Goal: Transaction & Acquisition: Obtain resource

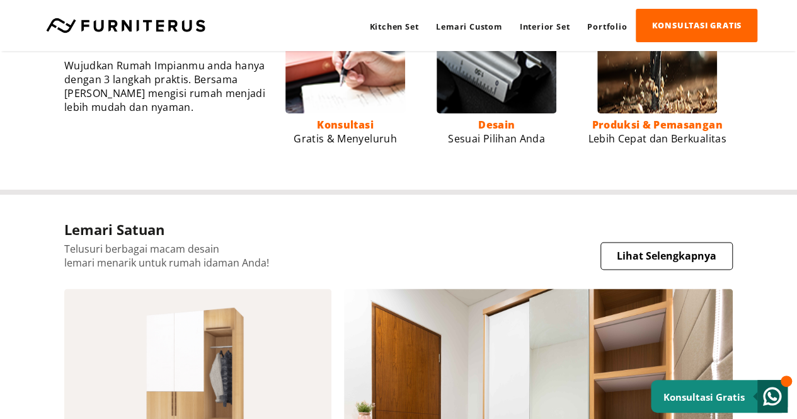
scroll to position [1007, 0]
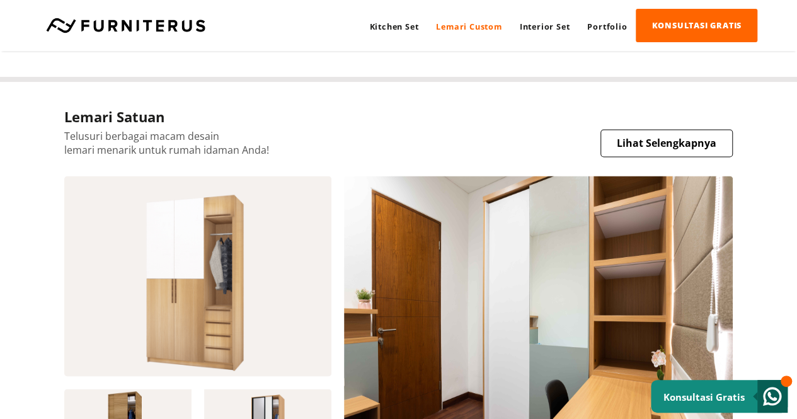
click at [472, 24] on link "Lemari Custom" at bounding box center [468, 26] width 83 height 34
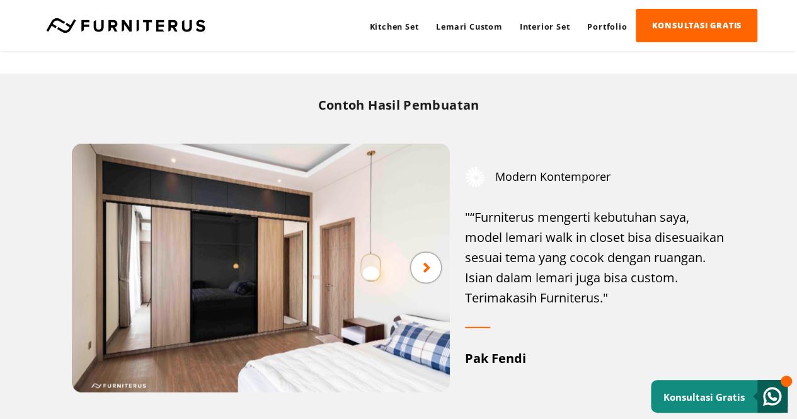
scroll to position [1511, 0]
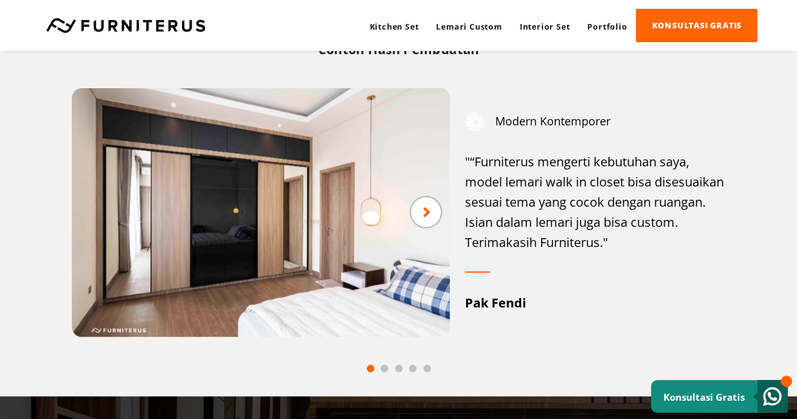
click at [429, 224] on div at bounding box center [426, 212] width 30 height 30
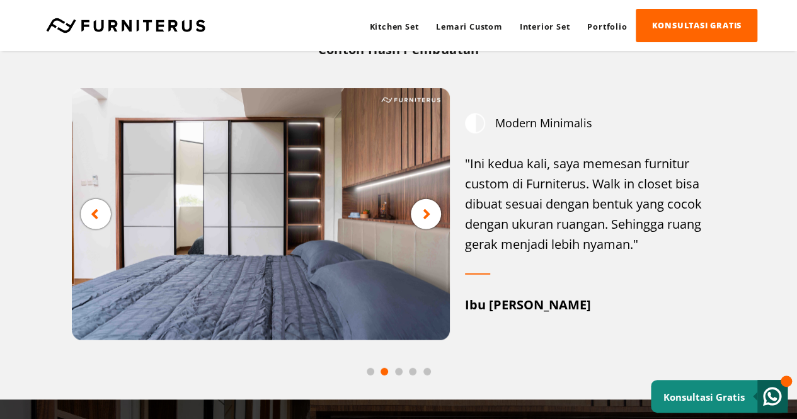
click at [430, 224] on div at bounding box center [426, 214] width 30 height 30
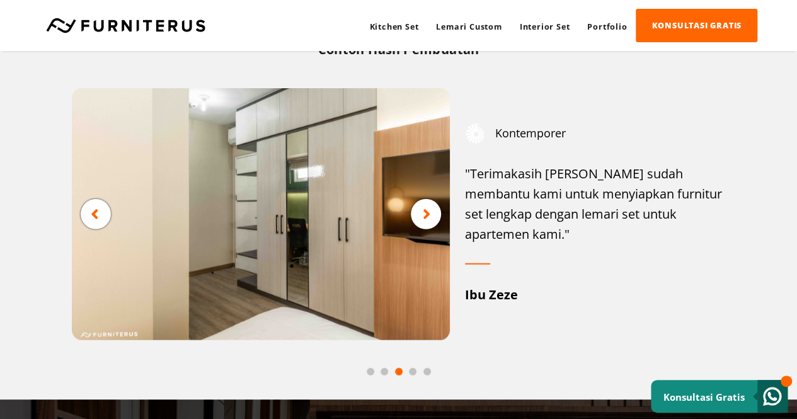
click at [430, 224] on div at bounding box center [426, 214] width 30 height 30
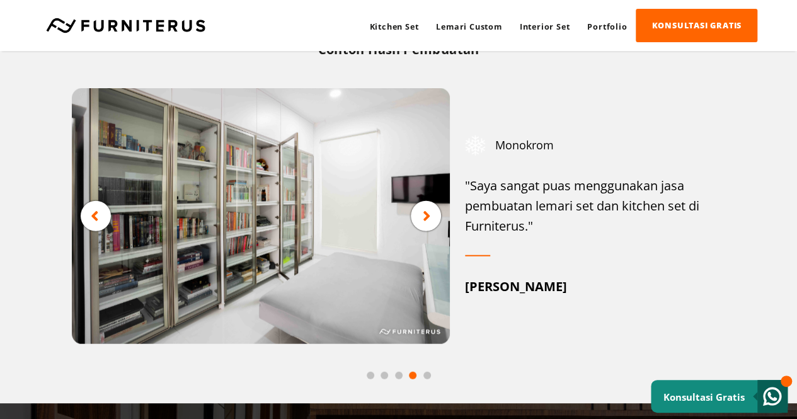
click at [430, 224] on div at bounding box center [426, 216] width 30 height 30
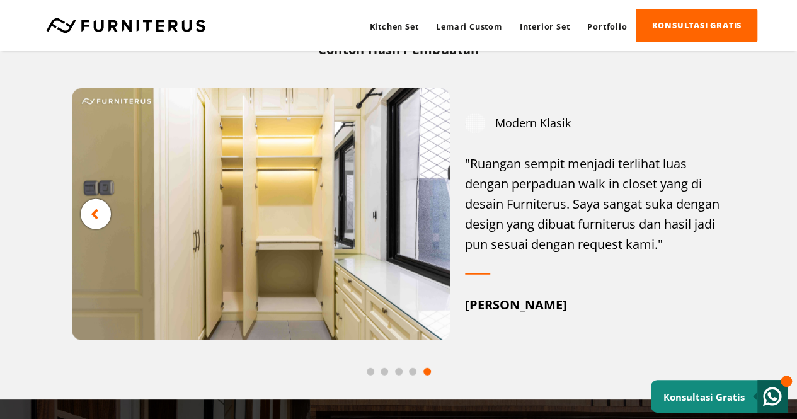
click at [86, 212] on div at bounding box center [96, 214] width 30 height 30
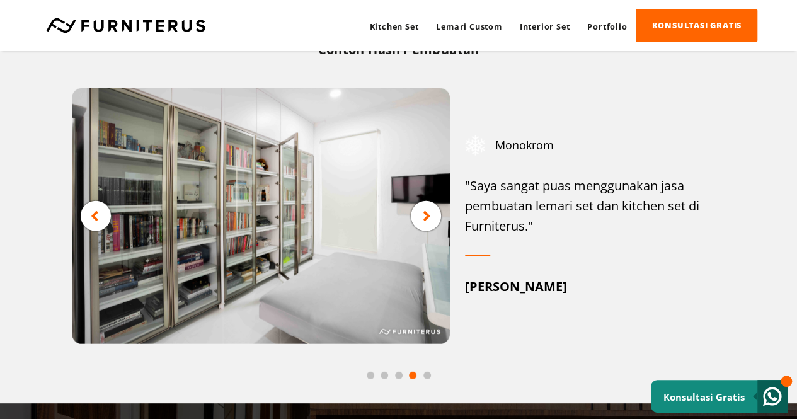
click at [737, 394] on small "Konsultasi Gratis" at bounding box center [703, 396] width 81 height 13
